Goal: Check status: Check status

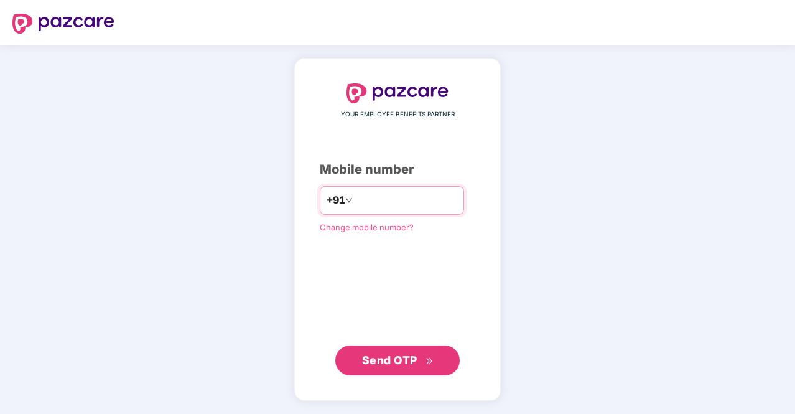
click at [414, 210] on input "number" at bounding box center [406, 200] width 102 height 20
type input "**********"
click at [394, 356] on span "Send OTP" at bounding box center [389, 359] width 55 height 13
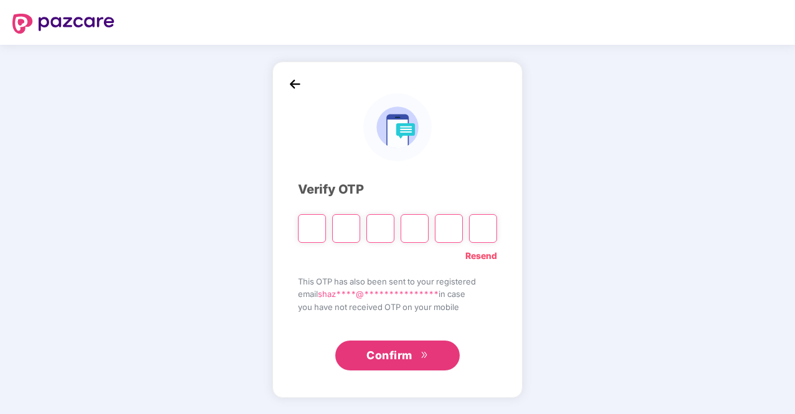
type input "*"
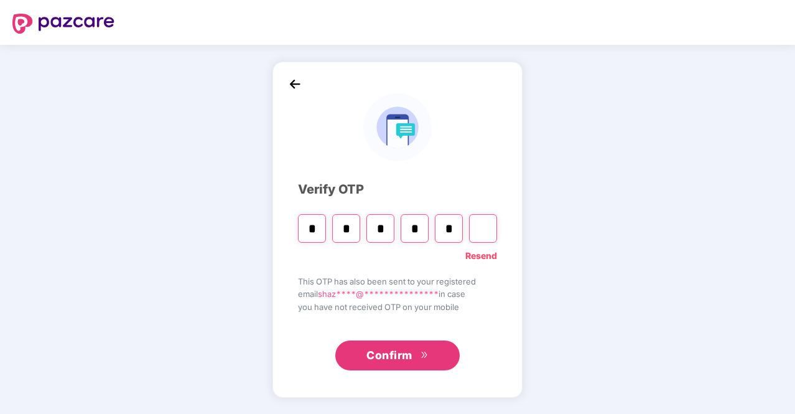
type input "*"
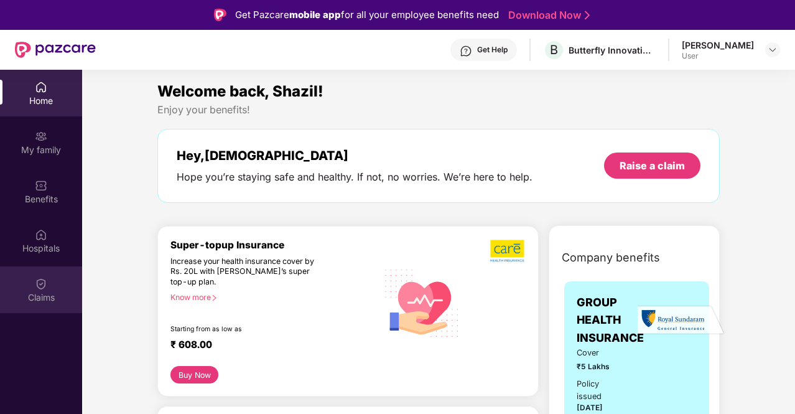
click at [30, 290] on div "Claims" at bounding box center [41, 289] width 82 height 47
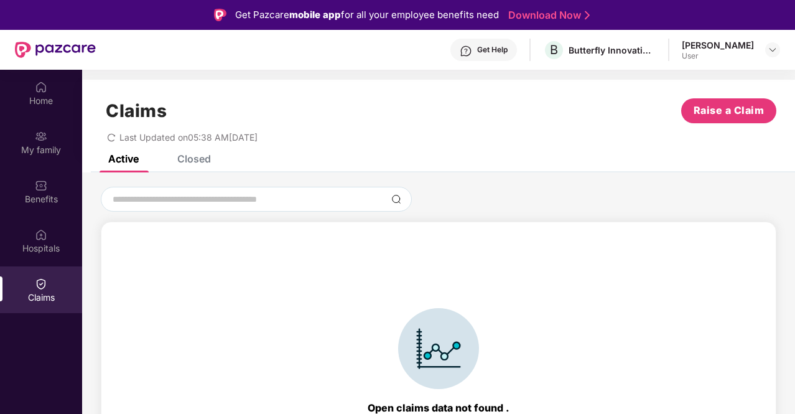
click at [210, 155] on div "Closed" at bounding box center [194, 158] width 34 height 12
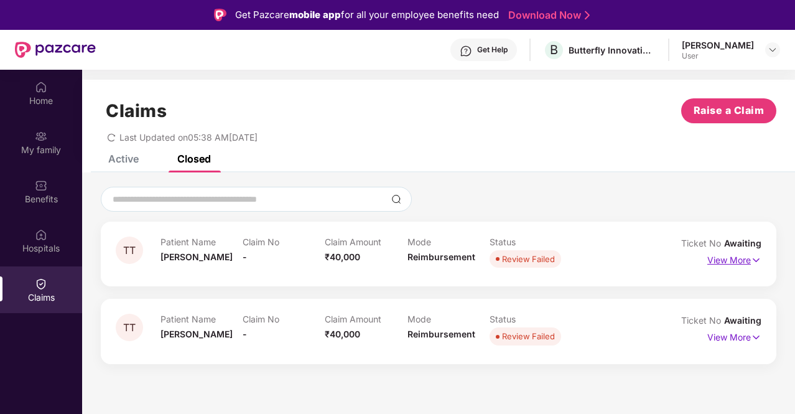
click at [730, 258] on p "View More" at bounding box center [734, 258] width 54 height 17
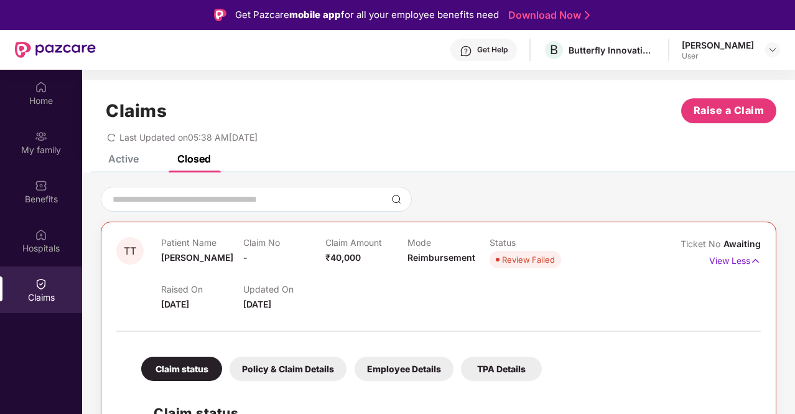
scroll to position [144, 0]
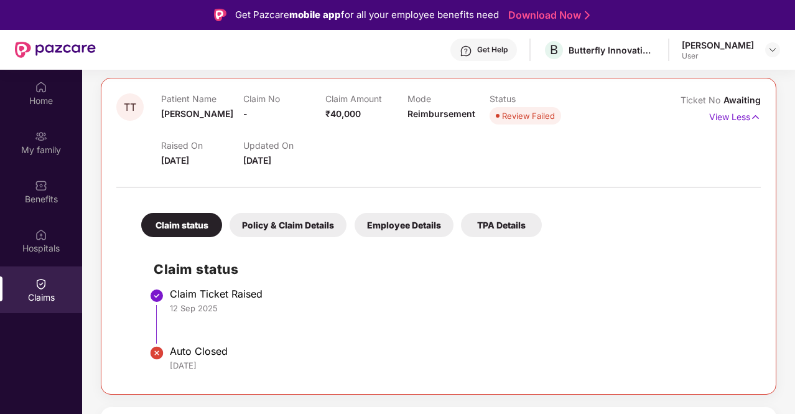
click at [192, 360] on div "[DATE]" at bounding box center [459, 365] width 578 height 11
click at [309, 239] on div "Claim status Policy & Claim Details Employee Details TPA Details Claim status C…" at bounding box center [438, 286] width 644 height 185
click at [311, 226] on div "Policy & Claim Details" at bounding box center [288, 225] width 117 height 24
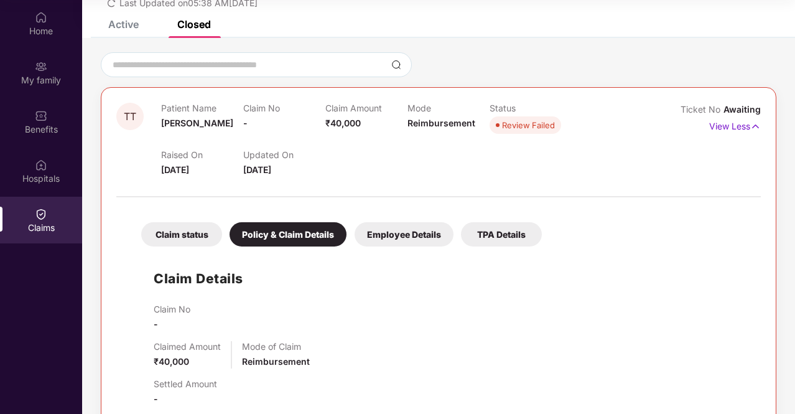
scroll to position [38, 0]
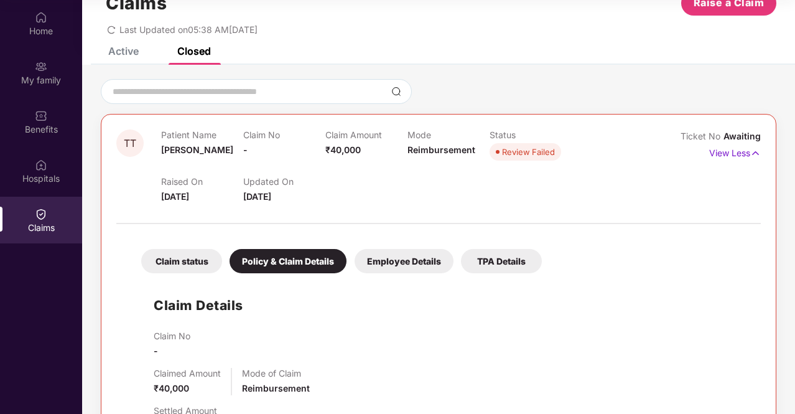
drag, startPoint x: 733, startPoint y: 151, endPoint x: 462, endPoint y: 190, distance: 273.9
click at [462, 190] on div "Raised On [DATE] Updated On [DATE]" at bounding box center [407, 184] width 492 height 40
click at [753, 156] on img at bounding box center [755, 153] width 11 height 14
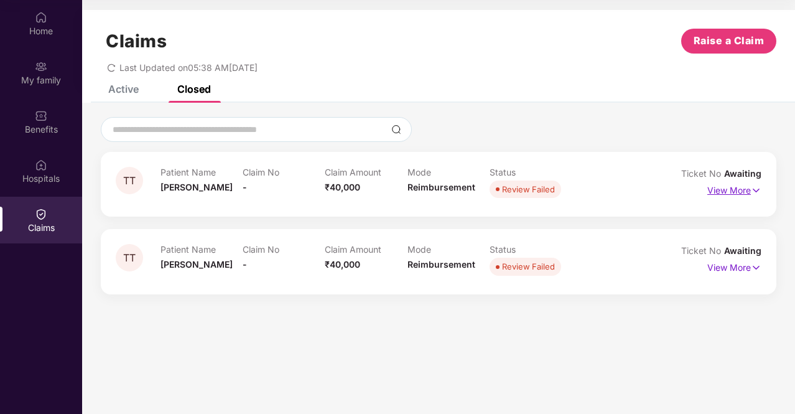
scroll to position [0, 0]
click at [750, 266] on p "View More" at bounding box center [734, 266] width 54 height 17
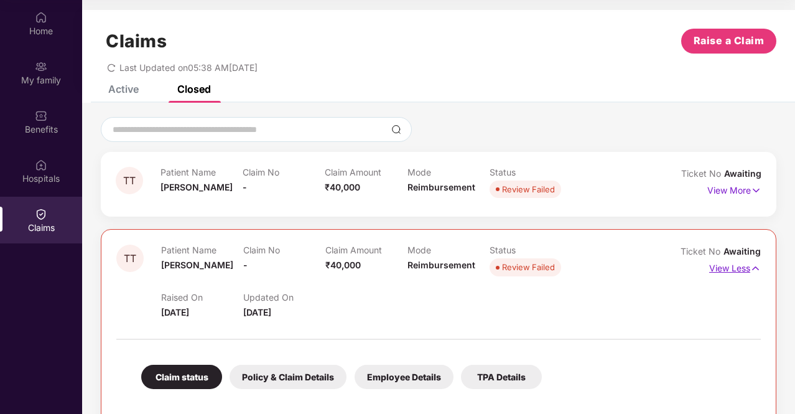
click at [750, 266] on img at bounding box center [755, 268] width 11 height 14
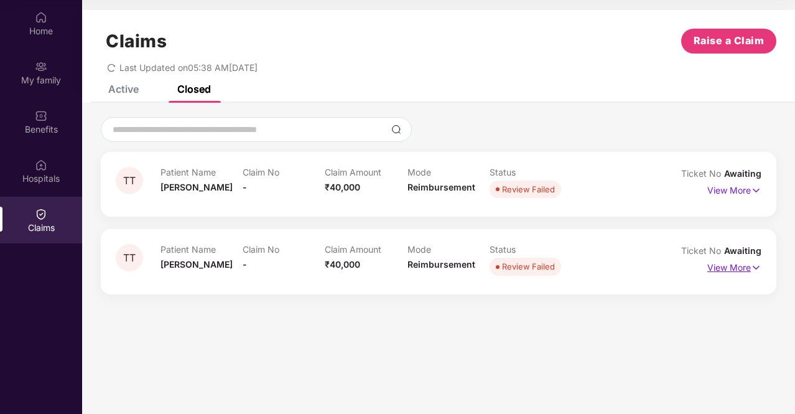
click at [750, 266] on p "View More" at bounding box center [734, 266] width 54 height 17
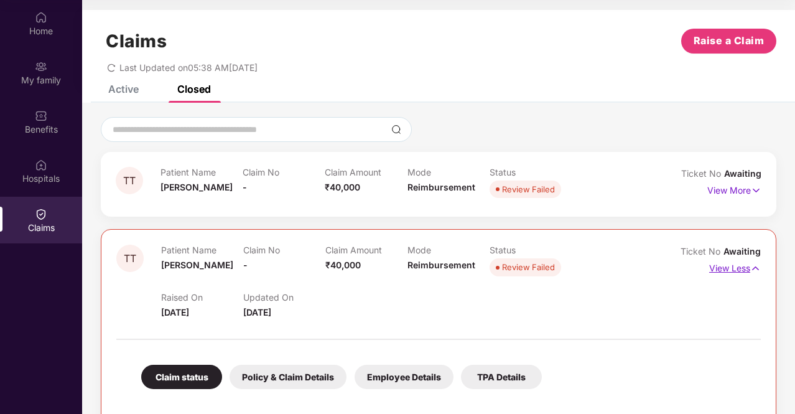
scroll to position [144, 0]
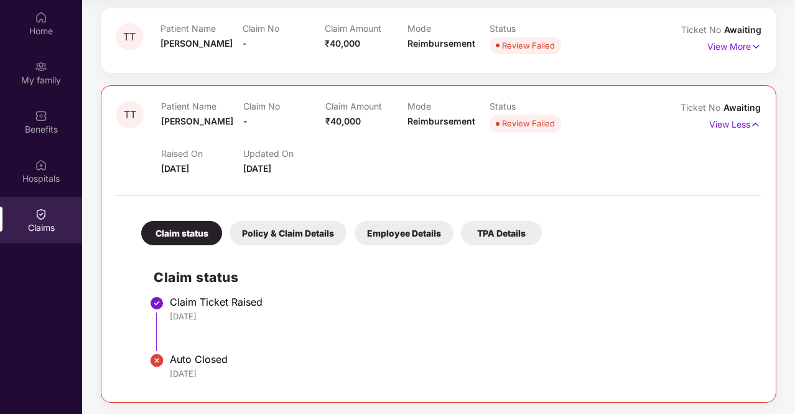
click at [289, 230] on div "Policy & Claim Details" at bounding box center [288, 233] width 117 height 24
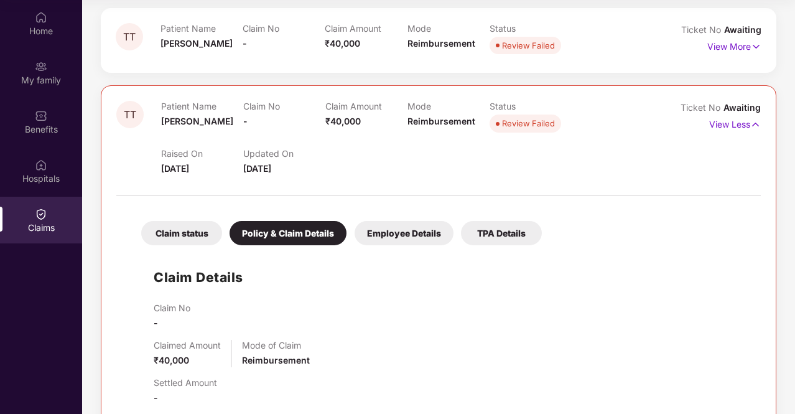
click at [404, 232] on div "Employee Details" at bounding box center [404, 233] width 99 height 24
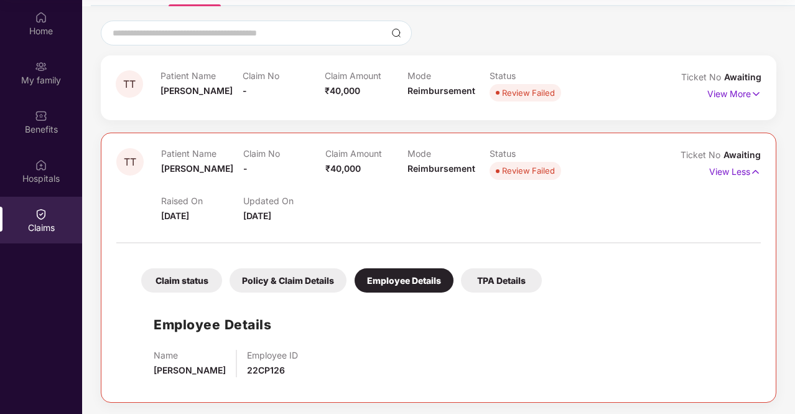
click at [510, 272] on div "TPA Details" at bounding box center [501, 280] width 81 height 24
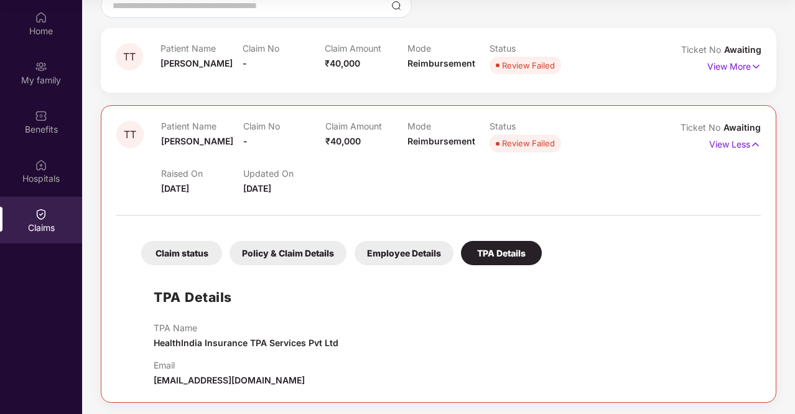
scroll to position [0, 0]
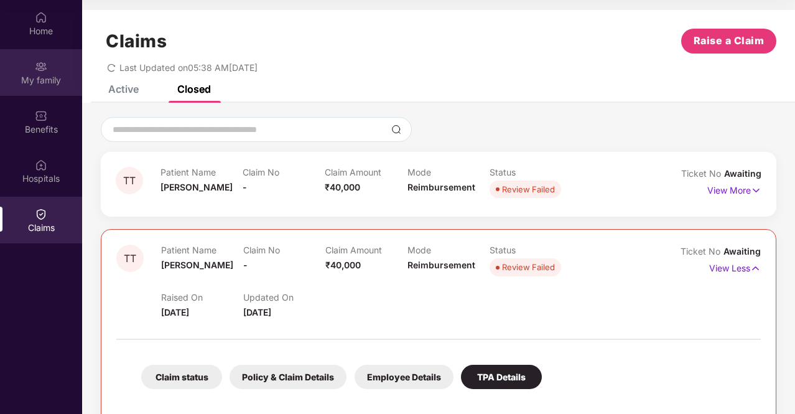
click at [42, 77] on div "My family" at bounding box center [41, 80] width 82 height 12
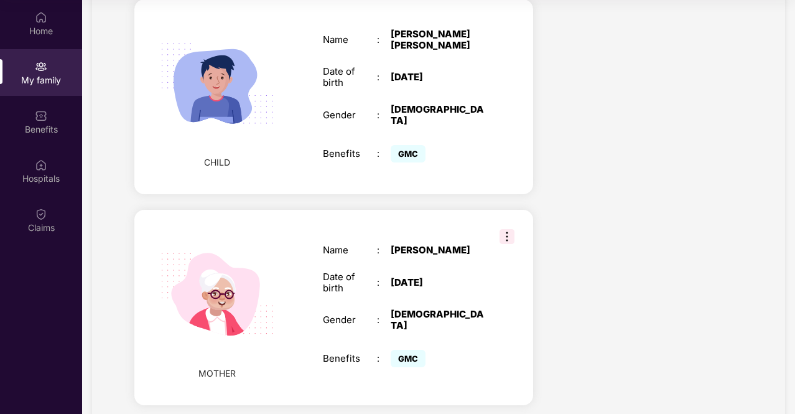
scroll to position [832, 0]
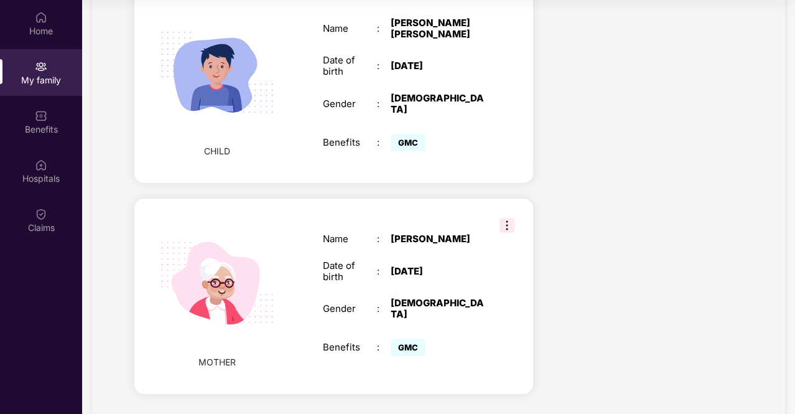
click at [503, 219] on img at bounding box center [506, 225] width 15 height 15
click at [298, 311] on div "MOTHER Name : [PERSON_NAME] Date of birth : [DEMOGRAPHIC_DATA] Gender : [DEMOGR…" at bounding box center [333, 295] width 399 height 195
click at [55, 110] on div "Benefits" at bounding box center [41, 121] width 82 height 47
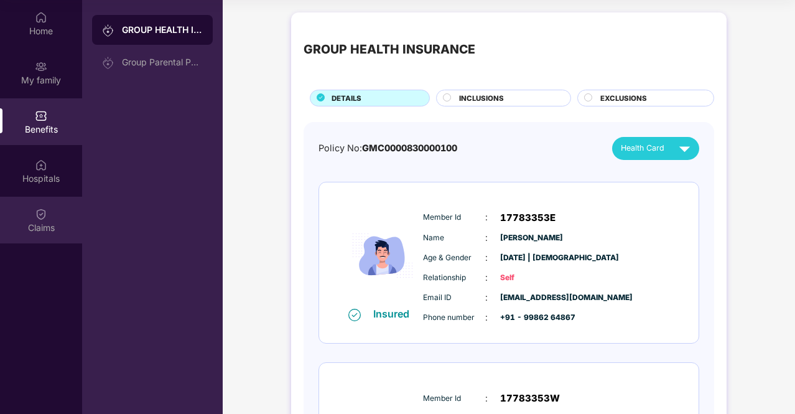
click at [50, 208] on div "Claims" at bounding box center [41, 220] width 82 height 47
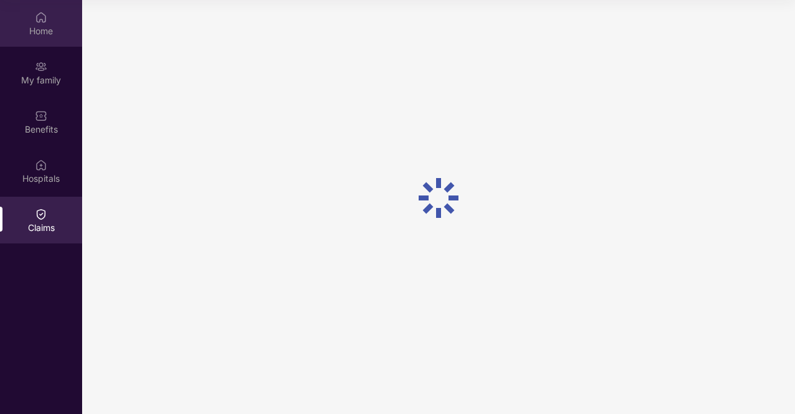
click at [51, 33] on div "Home" at bounding box center [41, 31] width 82 height 12
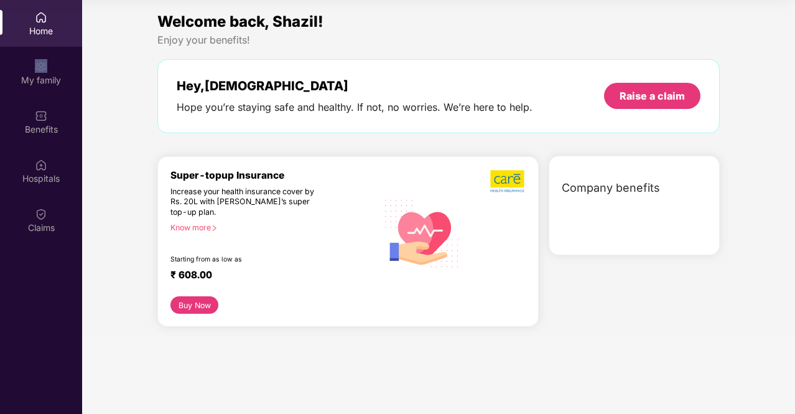
click at [51, 33] on div "Home" at bounding box center [41, 31] width 82 height 12
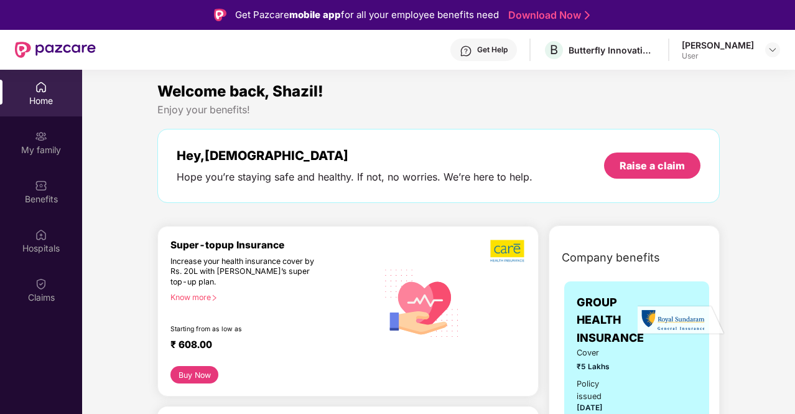
click at [755, 53] on div "[PERSON_NAME] User" at bounding box center [731, 50] width 98 height 22
click at [779, 47] on div at bounding box center [772, 49] width 15 height 15
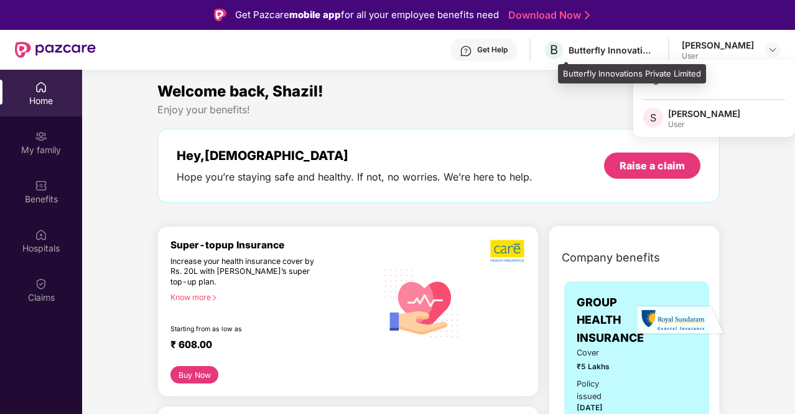
click at [621, 53] on div "Butterfly Innovations Private Limited" at bounding box center [612, 50] width 87 height 12
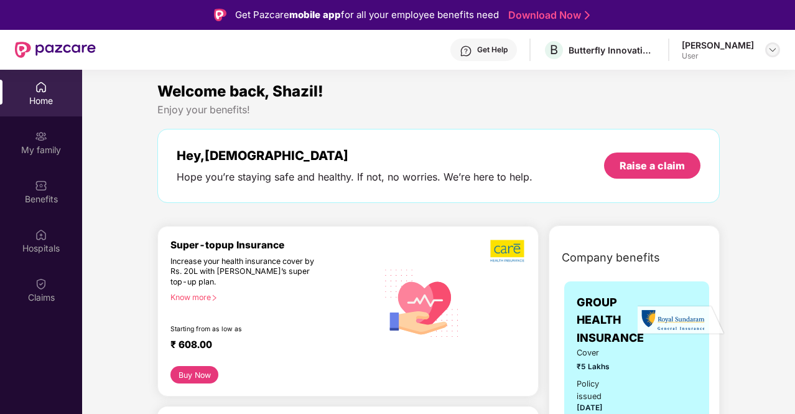
click at [776, 45] on img at bounding box center [773, 50] width 10 height 10
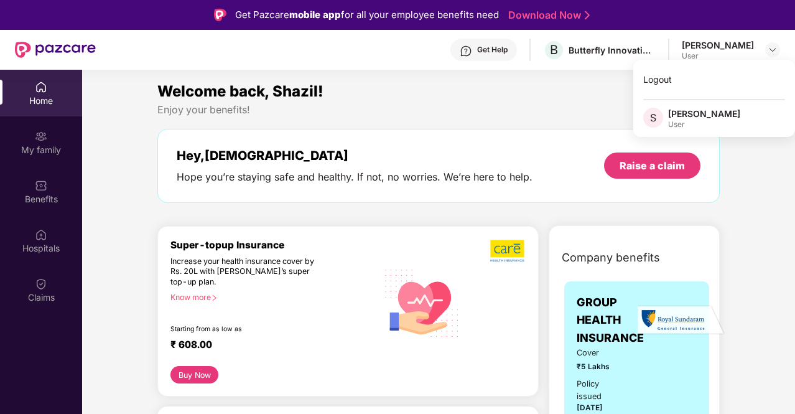
click at [733, 118] on div "S [PERSON_NAME] User" at bounding box center [714, 119] width 162 height 22
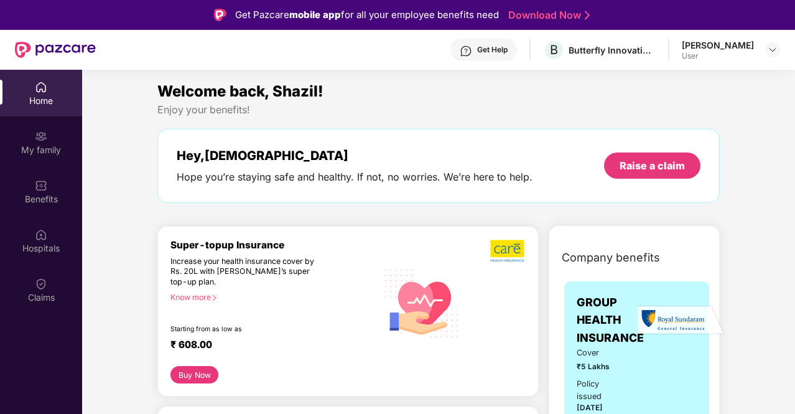
click at [687, 115] on div "Enjoy your benefits!" at bounding box center [438, 109] width 562 height 13
click at [772, 49] on img at bounding box center [773, 50] width 10 height 10
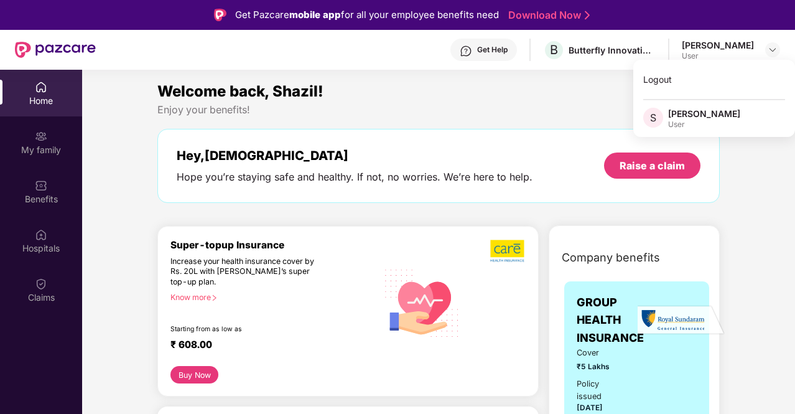
click at [660, 113] on span "S" at bounding box center [653, 118] width 20 height 20
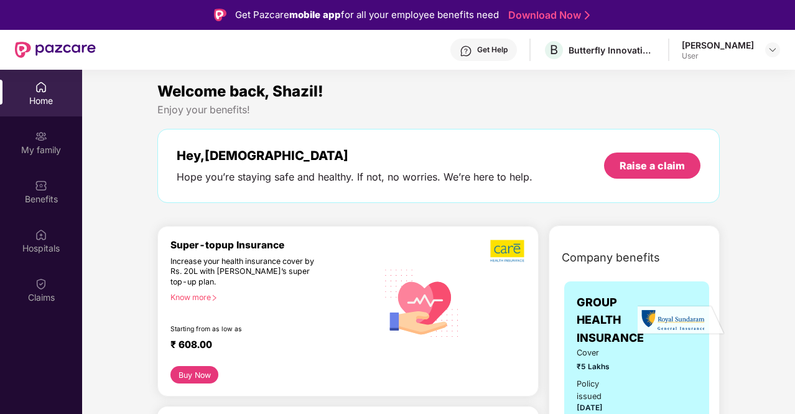
click at [0, 101] on div "Home" at bounding box center [41, 93] width 82 height 47
click at [50, 144] on div "My family" at bounding box center [41, 150] width 82 height 12
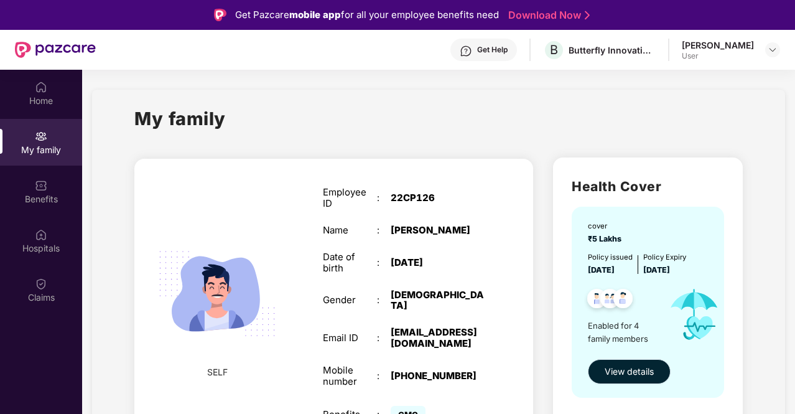
click at [622, 368] on span "View details" at bounding box center [629, 371] width 49 height 14
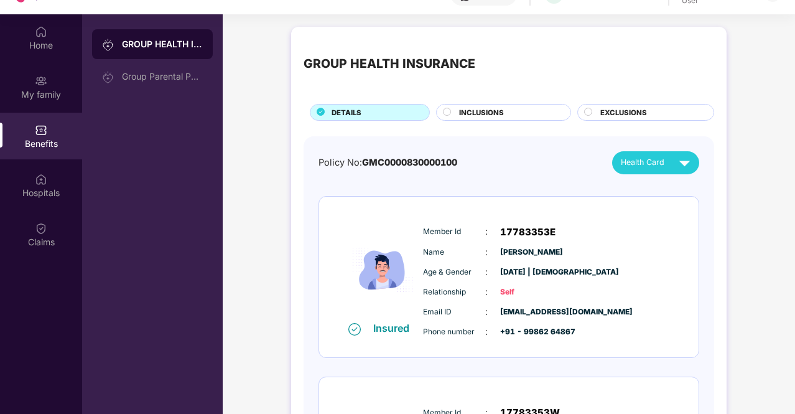
scroll to position [55, 0]
drag, startPoint x: 407, startPoint y: 164, endPoint x: 444, endPoint y: 166, distance: 37.4
click at [441, 164] on span "GMC0000830000100" at bounding box center [409, 162] width 95 height 11
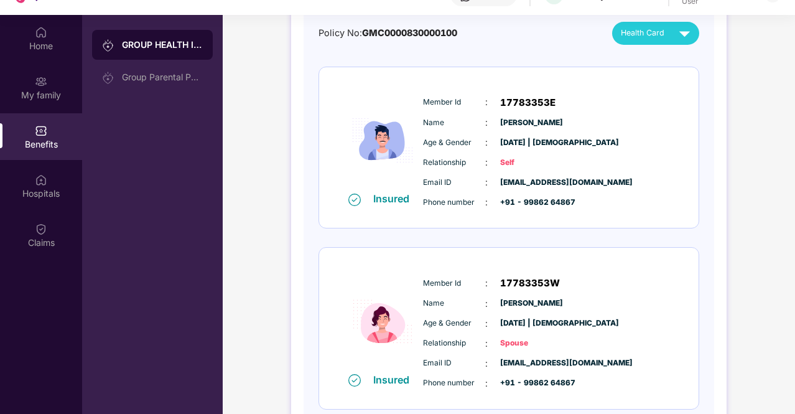
scroll to position [0, 0]
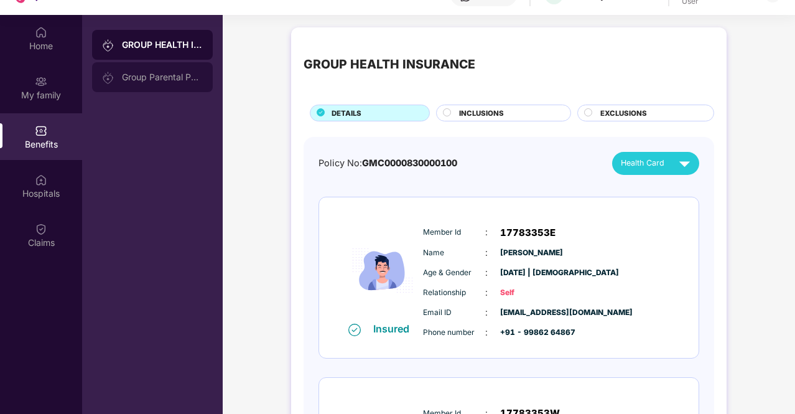
click at [166, 86] on div "Group Parental Policy" at bounding box center [152, 77] width 121 height 30
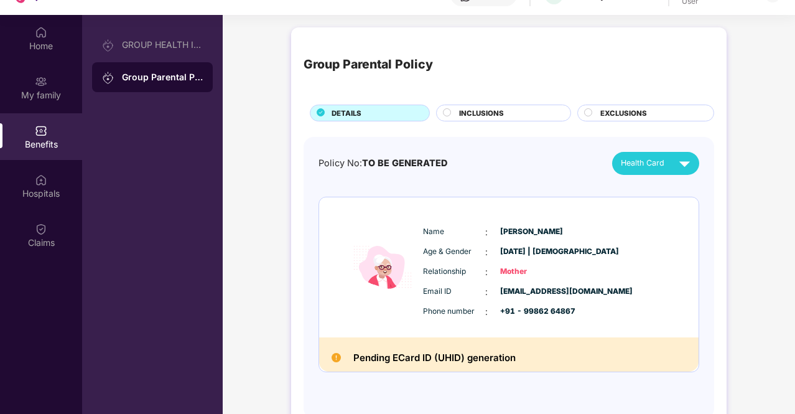
click at [445, 353] on h2 "Pending ECard ID (UHID) generation" at bounding box center [434, 358] width 162 height 16
click at [690, 148] on div "Policy No: TO BE GENERATED Health Card Name : [PERSON_NAME] Age & Gender : [DAT…" at bounding box center [509, 278] width 411 height 282
click at [689, 157] on img at bounding box center [685, 163] width 22 height 22
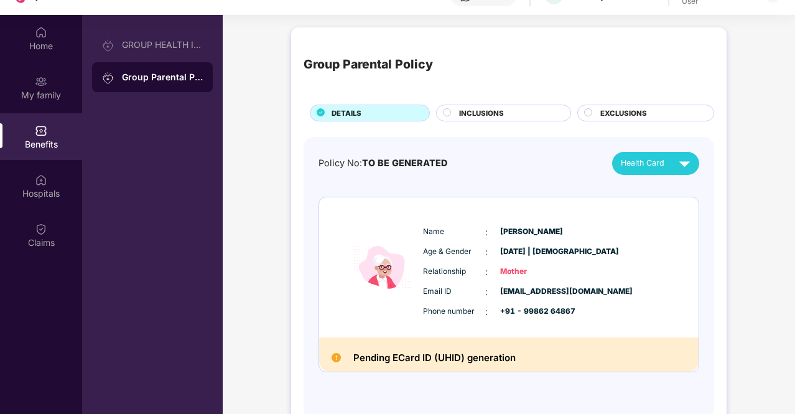
click at [419, 188] on div "Policy No: TO BE GENERATED Health Card Name : [PERSON_NAME] Age & Gender : [DAT…" at bounding box center [508, 271] width 381 height 239
click at [53, 214] on div "Claims" at bounding box center [41, 234] width 82 height 47
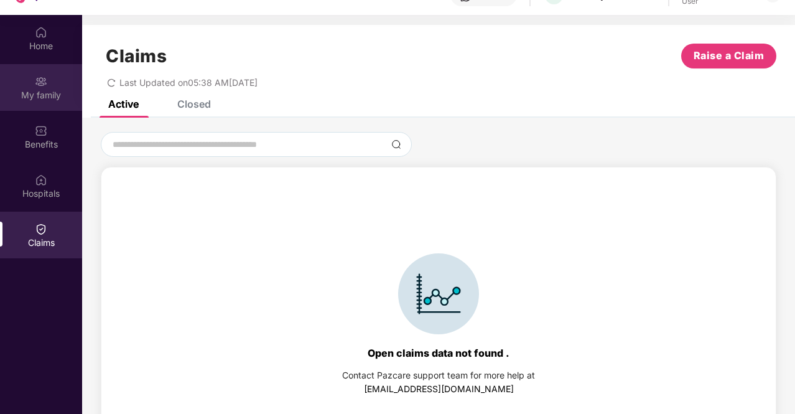
click at [68, 103] on div "My family" at bounding box center [41, 87] width 82 height 47
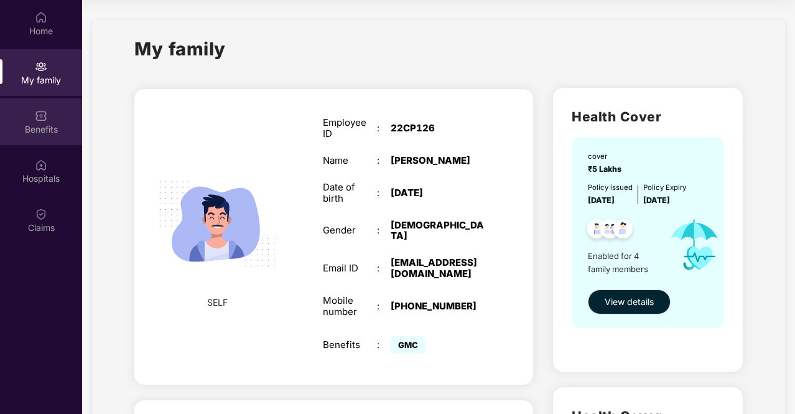
click at [49, 125] on div "Benefits" at bounding box center [41, 129] width 82 height 12
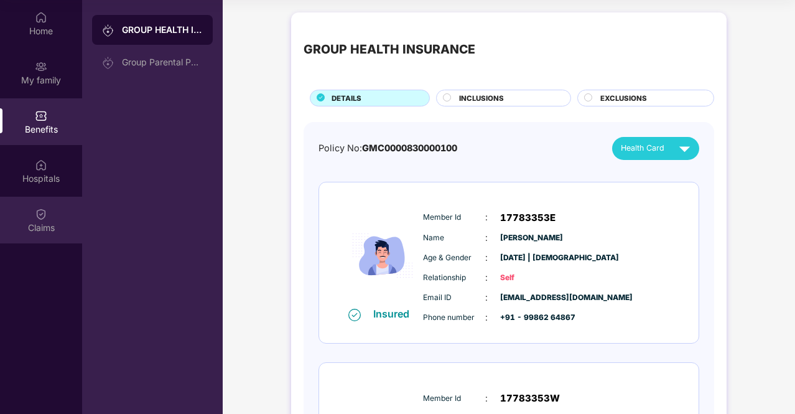
click at [6, 213] on div "Claims" at bounding box center [41, 220] width 82 height 47
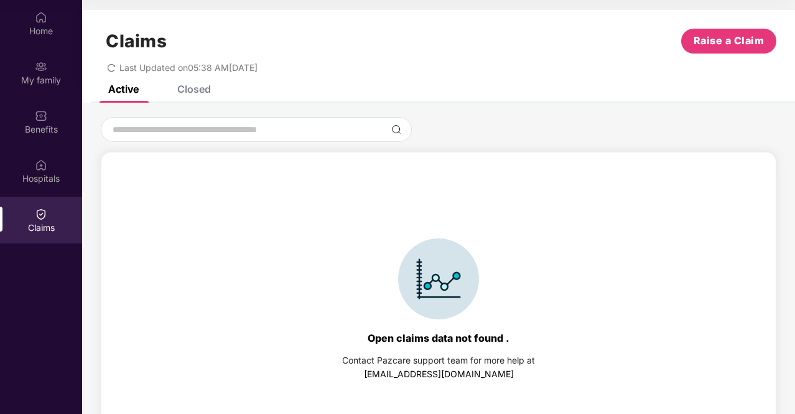
scroll to position [27, 0]
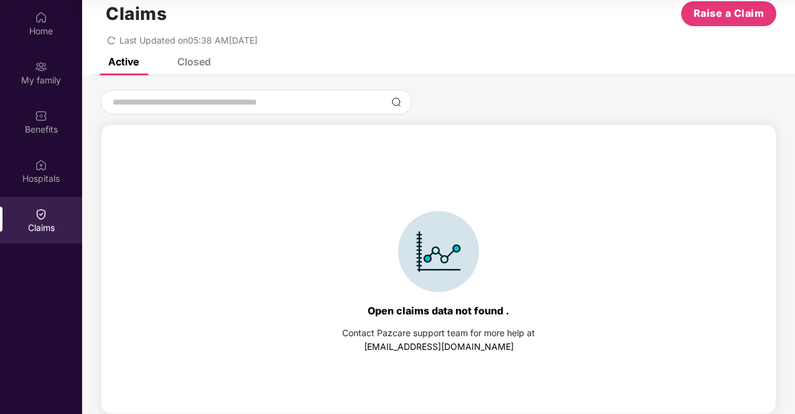
click at [203, 70] on div "Closed" at bounding box center [185, 61] width 52 height 27
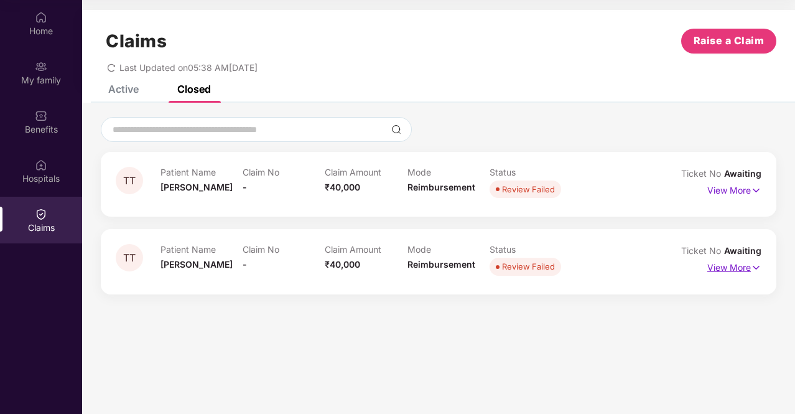
click at [744, 261] on p "View More" at bounding box center [734, 266] width 54 height 17
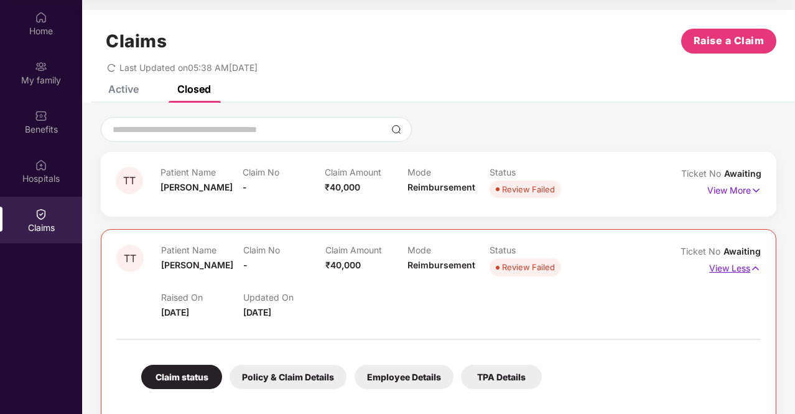
scroll to position [144, 0]
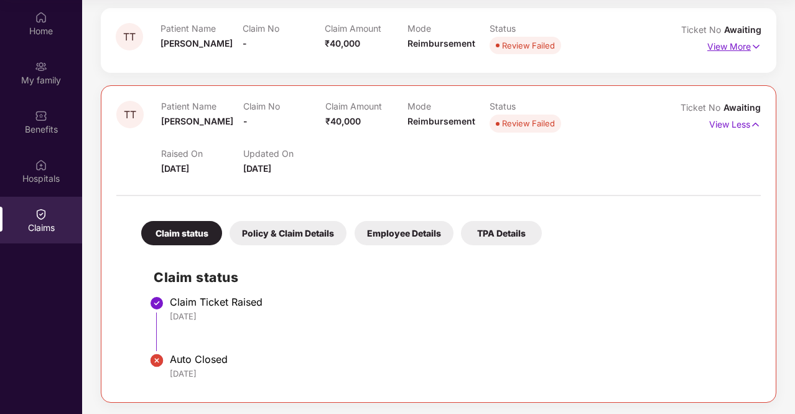
click at [749, 37] on p "View More" at bounding box center [734, 45] width 54 height 17
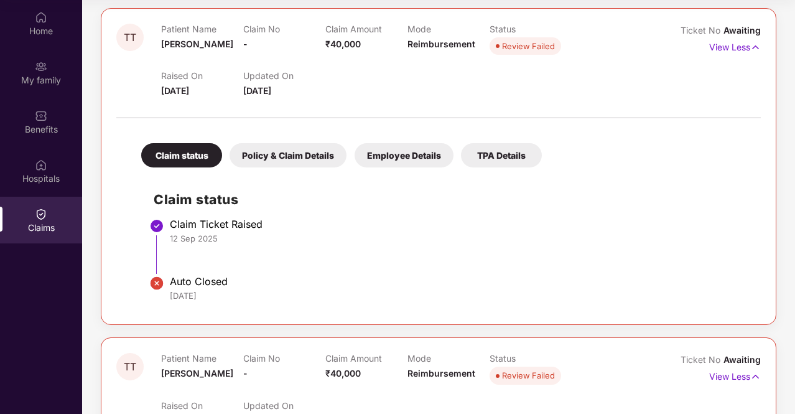
click at [302, 156] on div "Policy & Claim Details" at bounding box center [288, 155] width 117 height 24
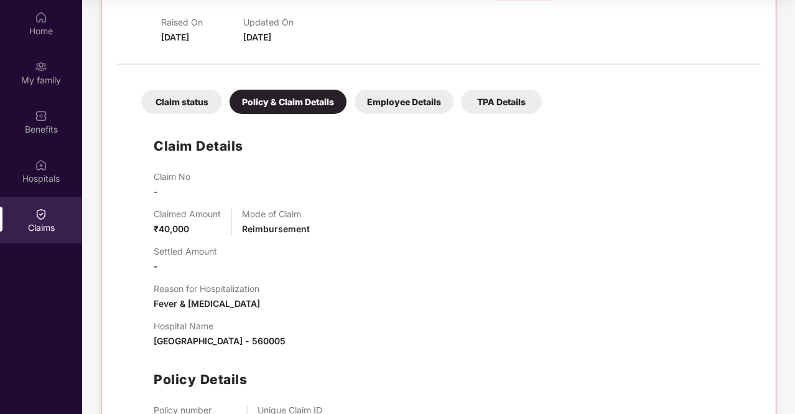
scroll to position [187, 0]
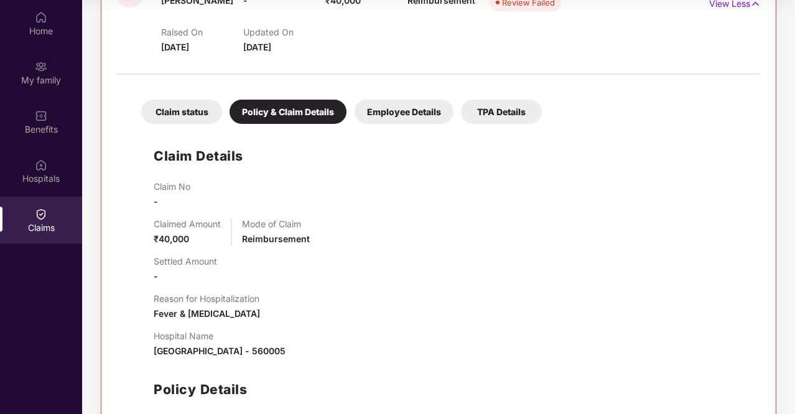
click at [417, 116] on div "Employee Details" at bounding box center [404, 112] width 99 height 24
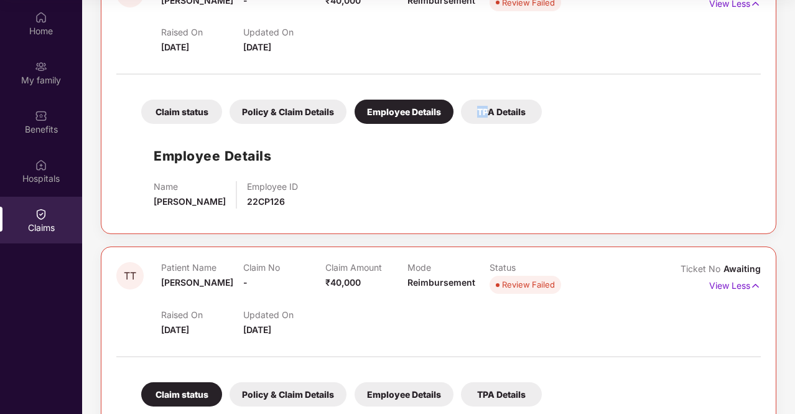
drag, startPoint x: 456, startPoint y: 113, endPoint x: 489, endPoint y: 123, distance: 34.3
click at [489, 123] on div "Claim status Policy & Claim Details Employee Details TPA Details" at bounding box center [335, 105] width 413 height 37
click at [489, 123] on div "TPA Details" at bounding box center [501, 112] width 81 height 24
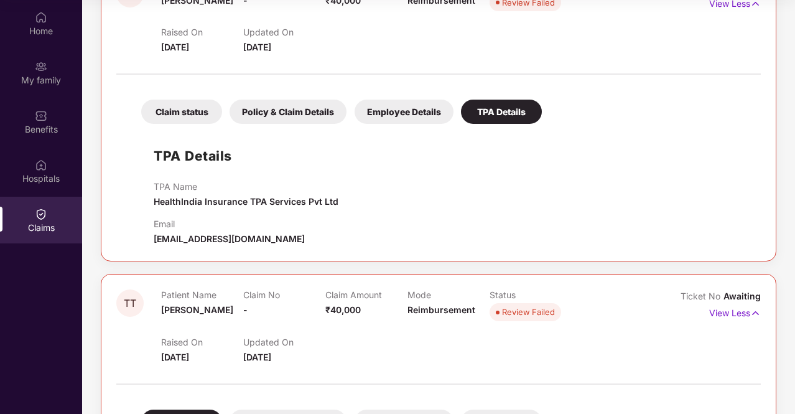
click at [220, 101] on div "Claim status" at bounding box center [181, 112] width 81 height 24
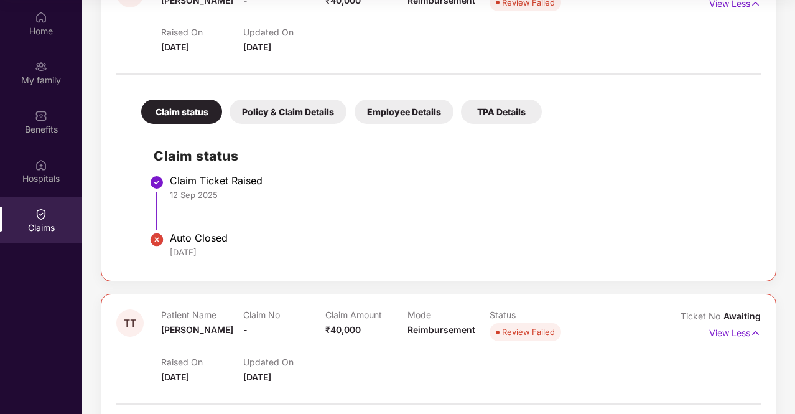
click at [302, 106] on div "Policy & Claim Details" at bounding box center [288, 112] width 117 height 24
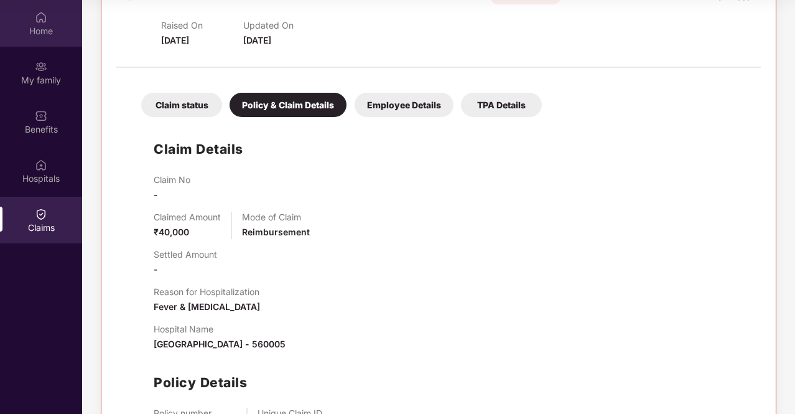
scroll to position [174, 0]
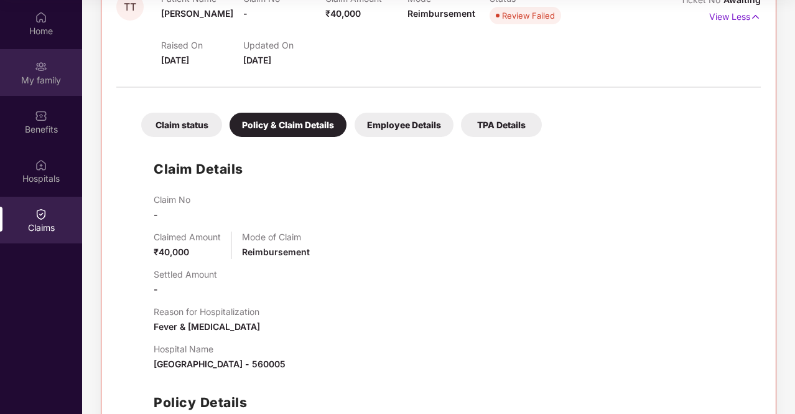
click at [32, 63] on div "My family" at bounding box center [41, 72] width 82 height 47
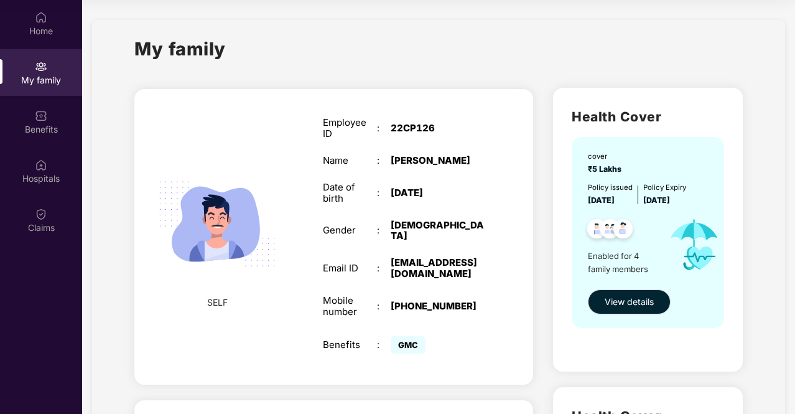
scroll to position [0, 0]
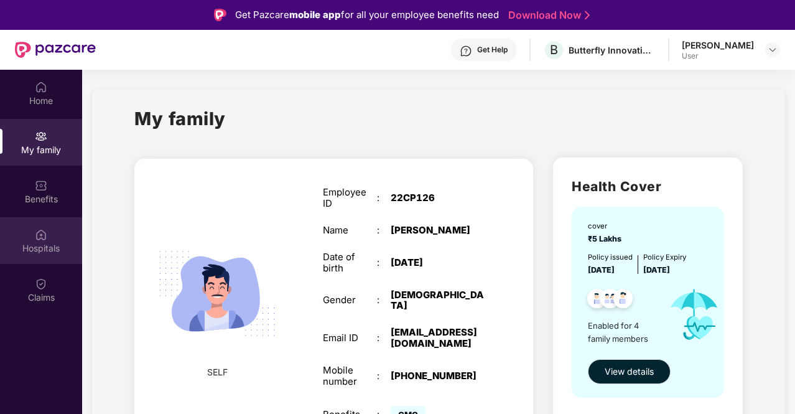
click at [42, 240] on img at bounding box center [41, 234] width 12 height 12
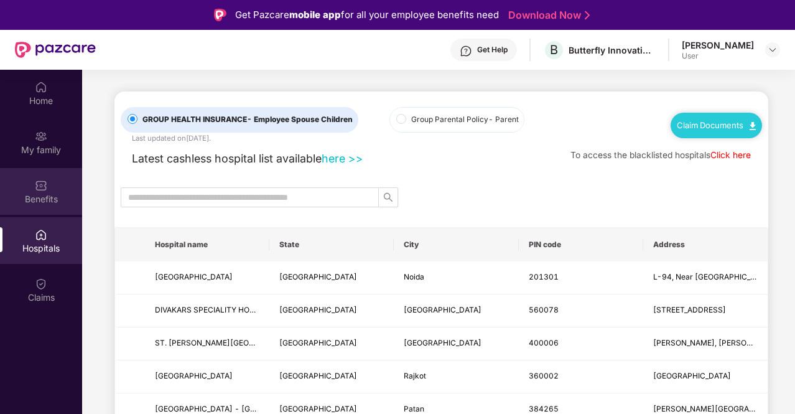
click at [62, 200] on div "Benefits" at bounding box center [41, 199] width 82 height 12
